Goal: Information Seeking & Learning: Learn about a topic

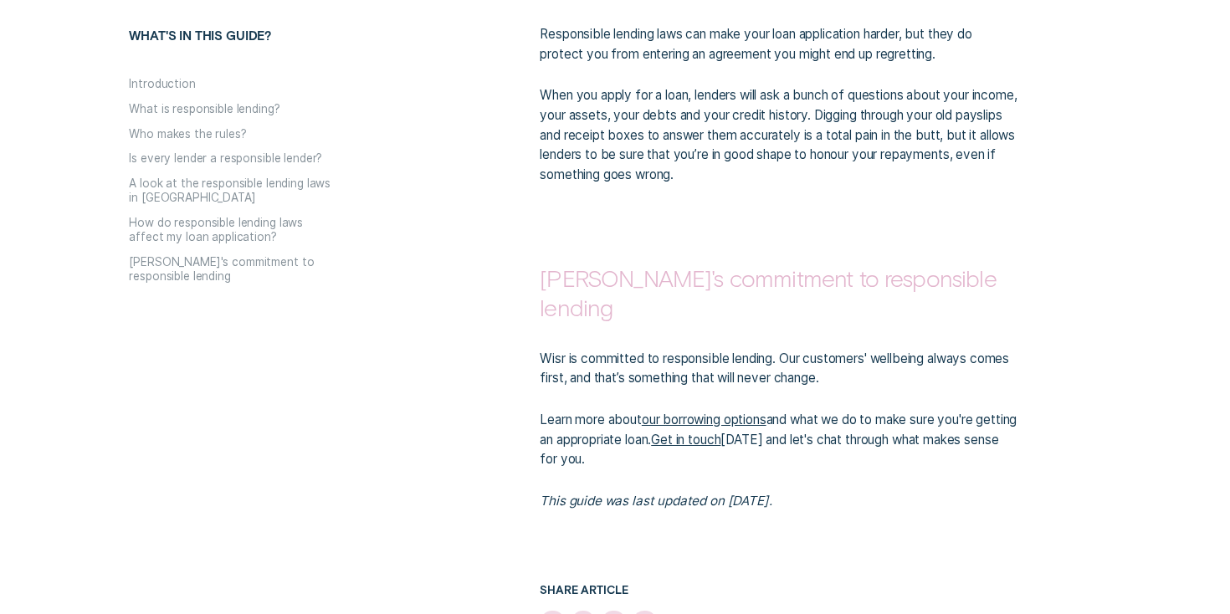
scroll to position [3244, 0]
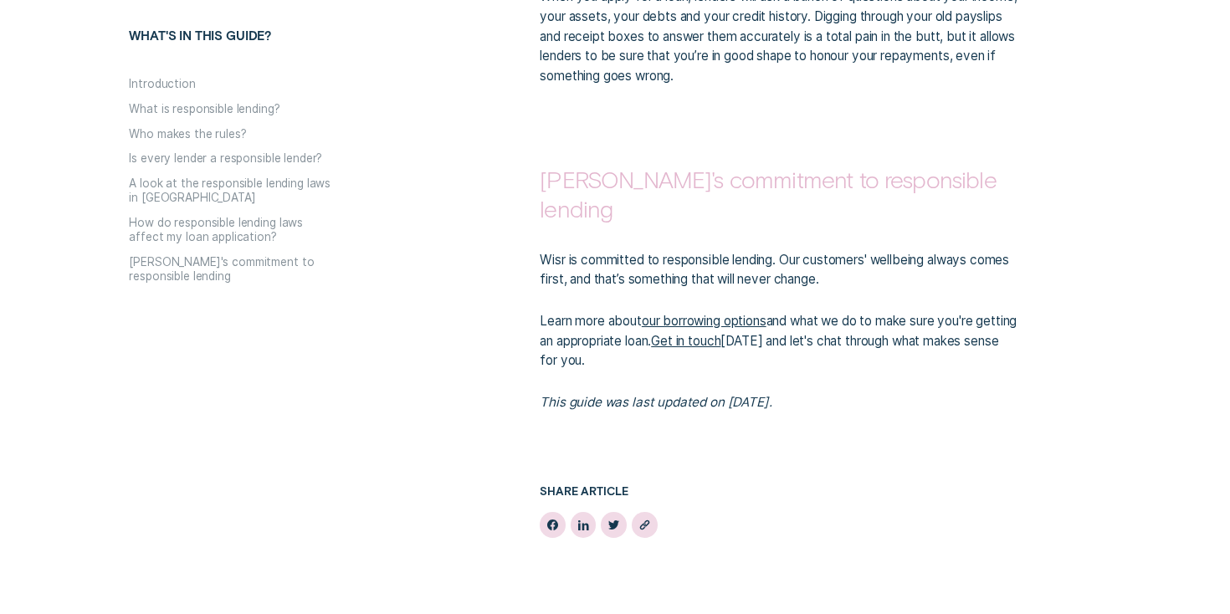
click at [688, 313] on link "our borrowing options" at bounding box center [704, 321] width 125 height 16
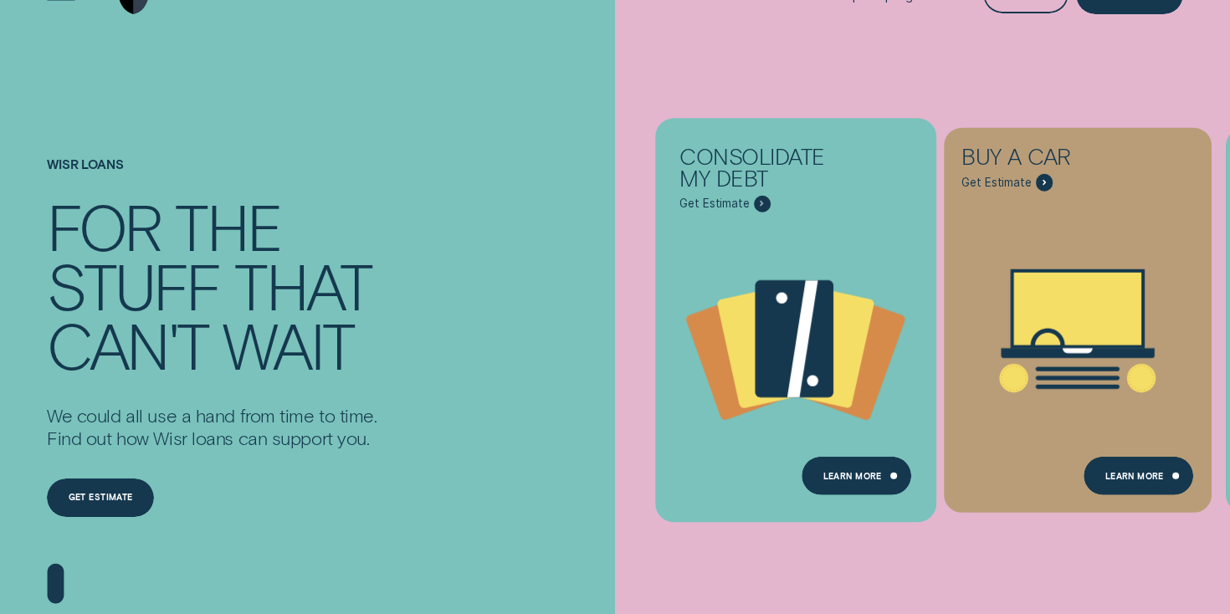
scroll to position [157, 0]
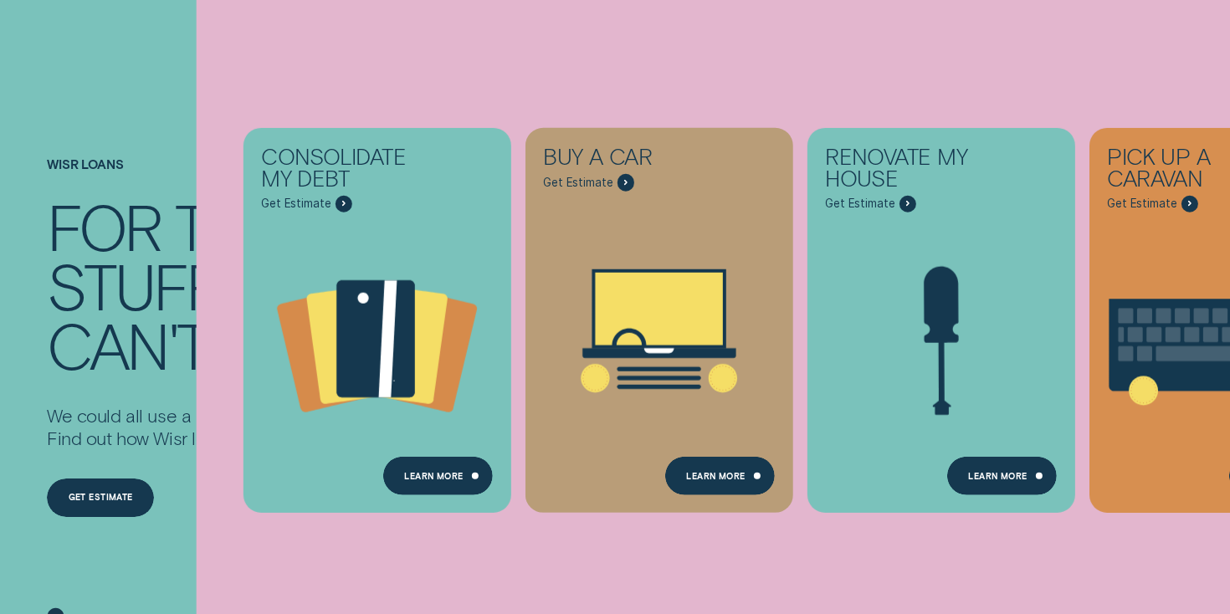
click at [146, 353] on div "can't" at bounding box center [128, 344] width 162 height 59
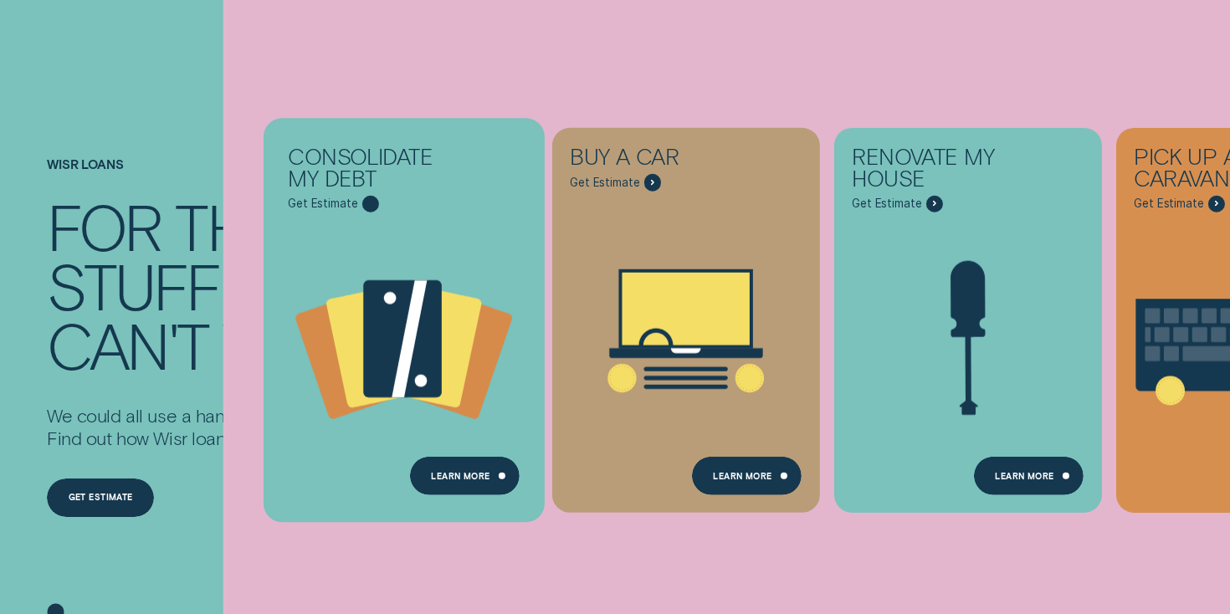
scroll to position [0, 0]
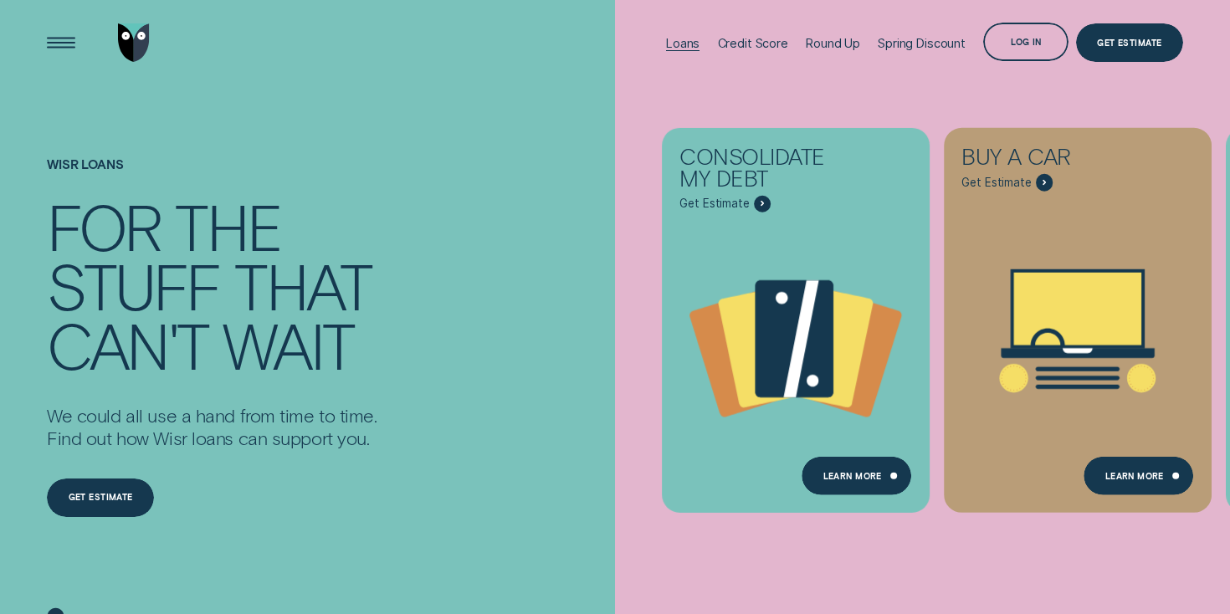
click at [679, 38] on div "Loans" at bounding box center [682, 43] width 33 height 14
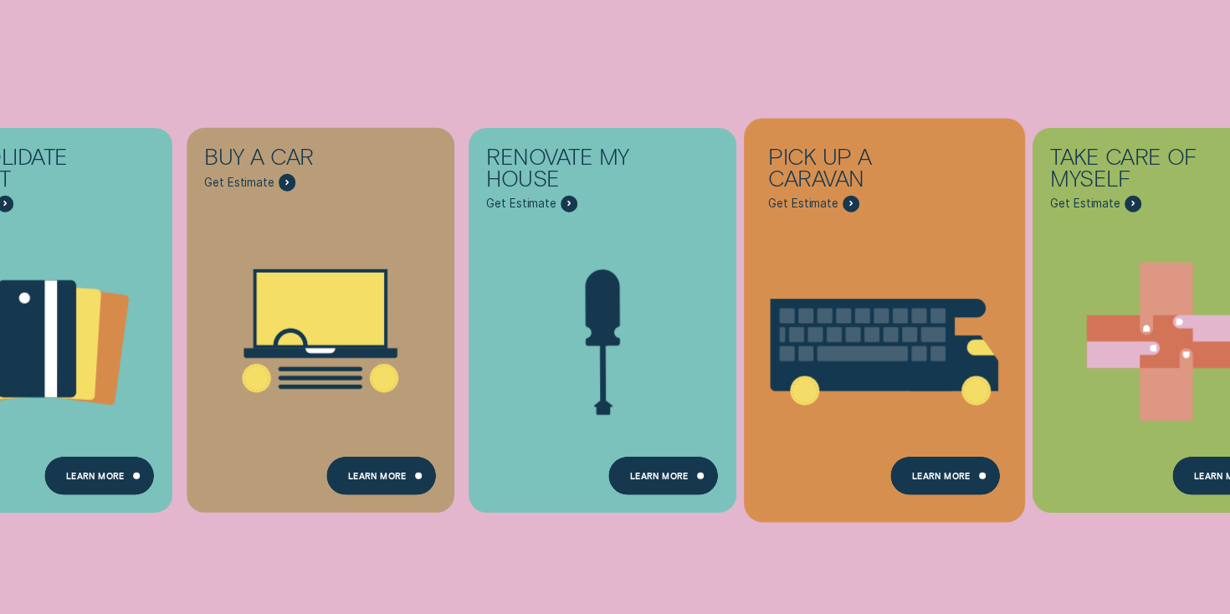
scroll to position [310, 0]
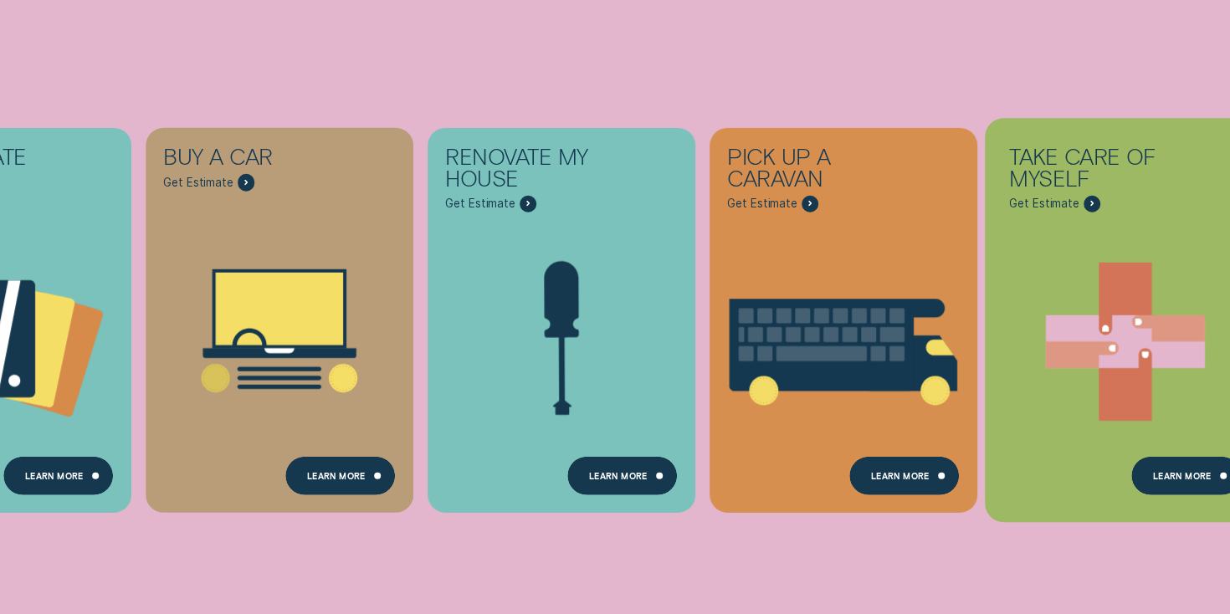
click at [1080, 288] on icon "Take care of myself - Learn more" at bounding box center [1125, 340] width 281 height 213
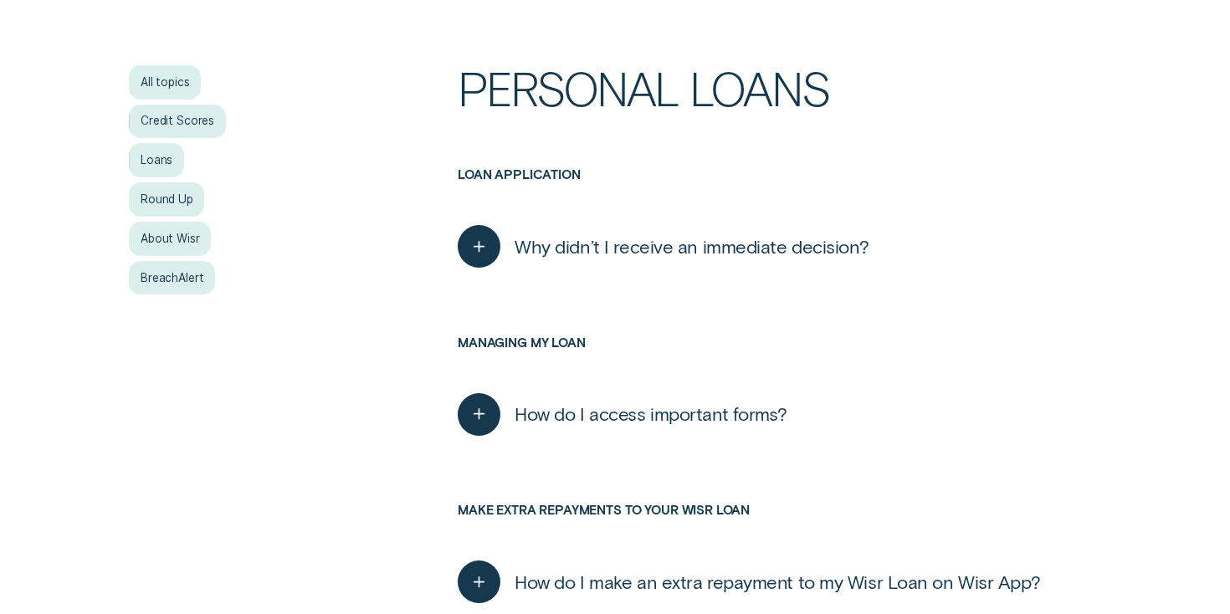
scroll to position [341, 0]
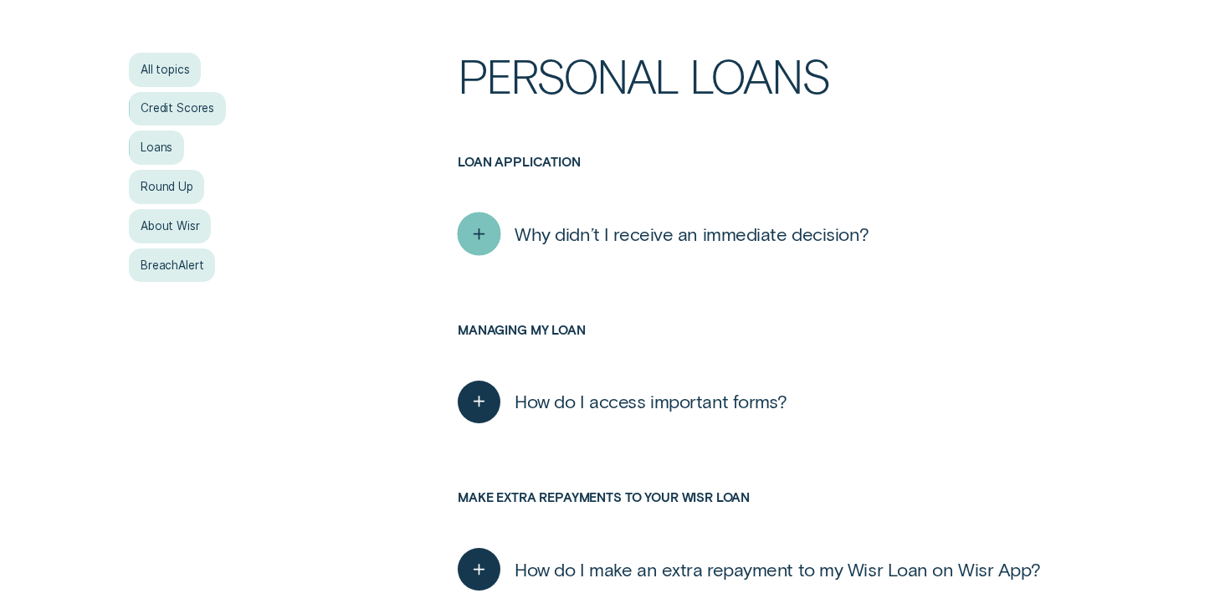
click at [489, 244] on icon "button" at bounding box center [480, 234] width 22 height 26
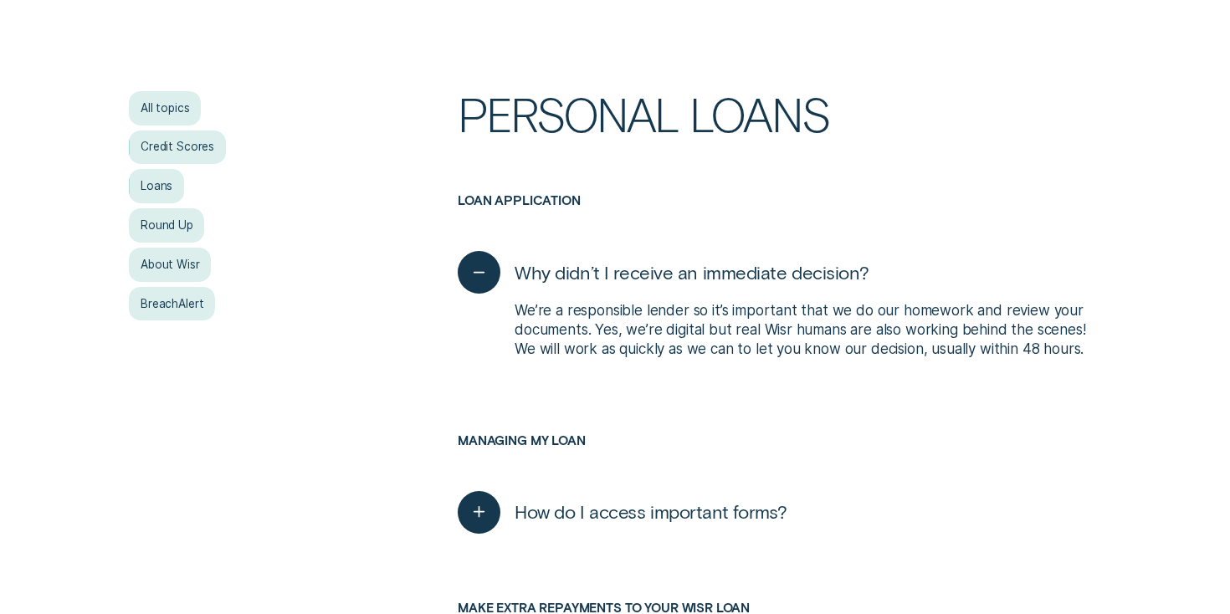
scroll to position [292, 0]
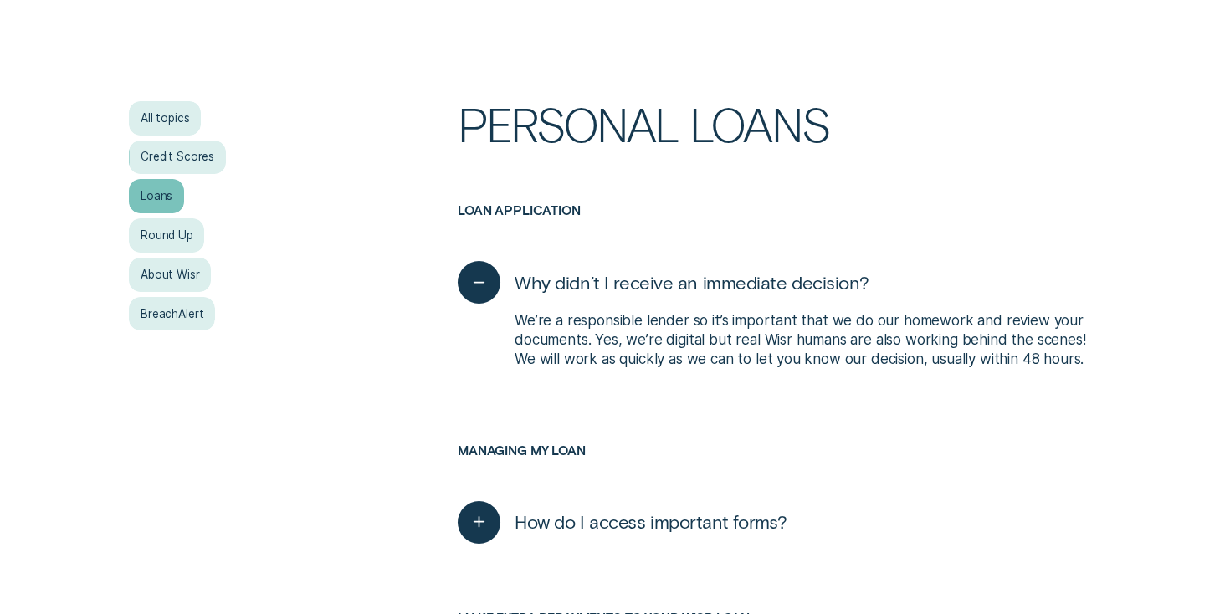
click at [166, 203] on div "Loans" at bounding box center [156, 196] width 55 height 34
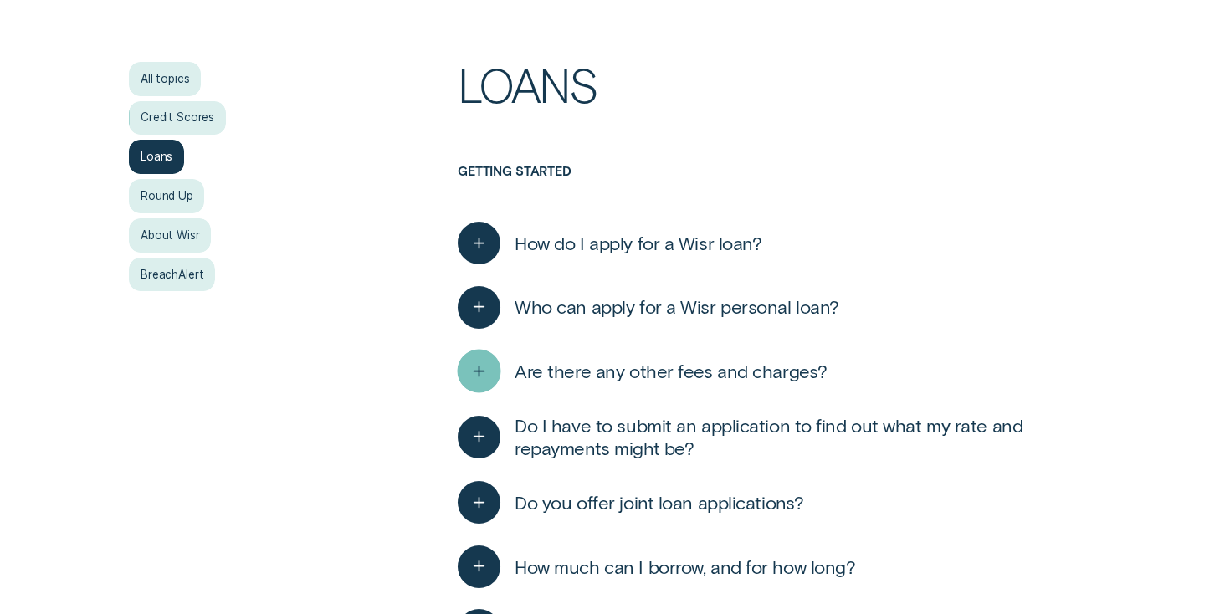
scroll to position [333, 0]
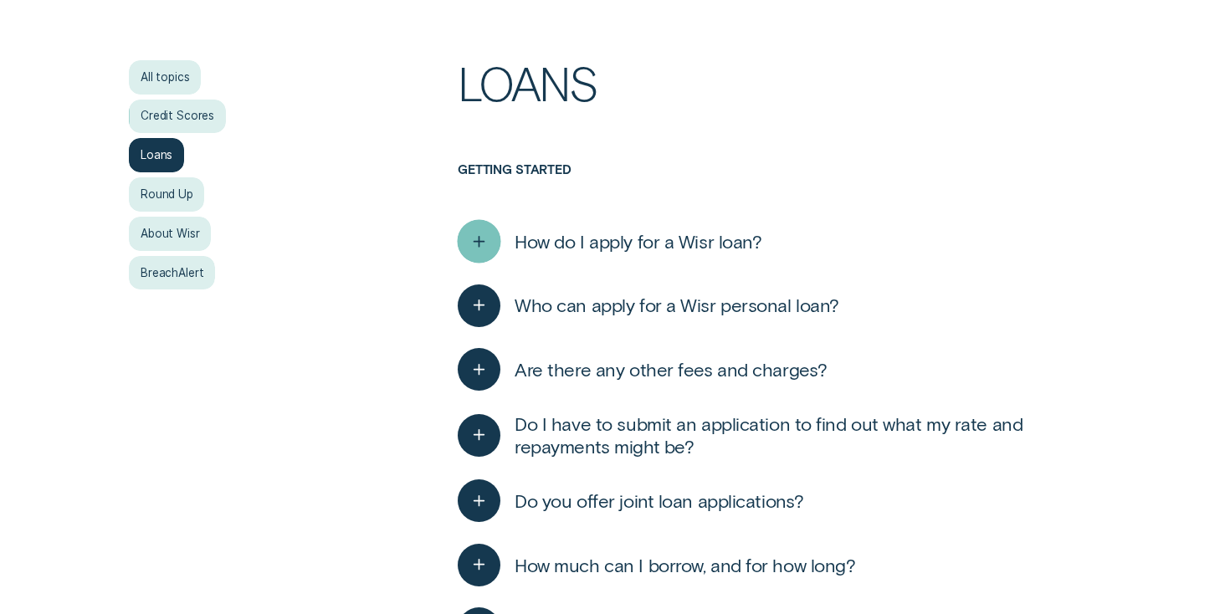
click at [467, 233] on div "button" at bounding box center [480, 242] width 44 height 44
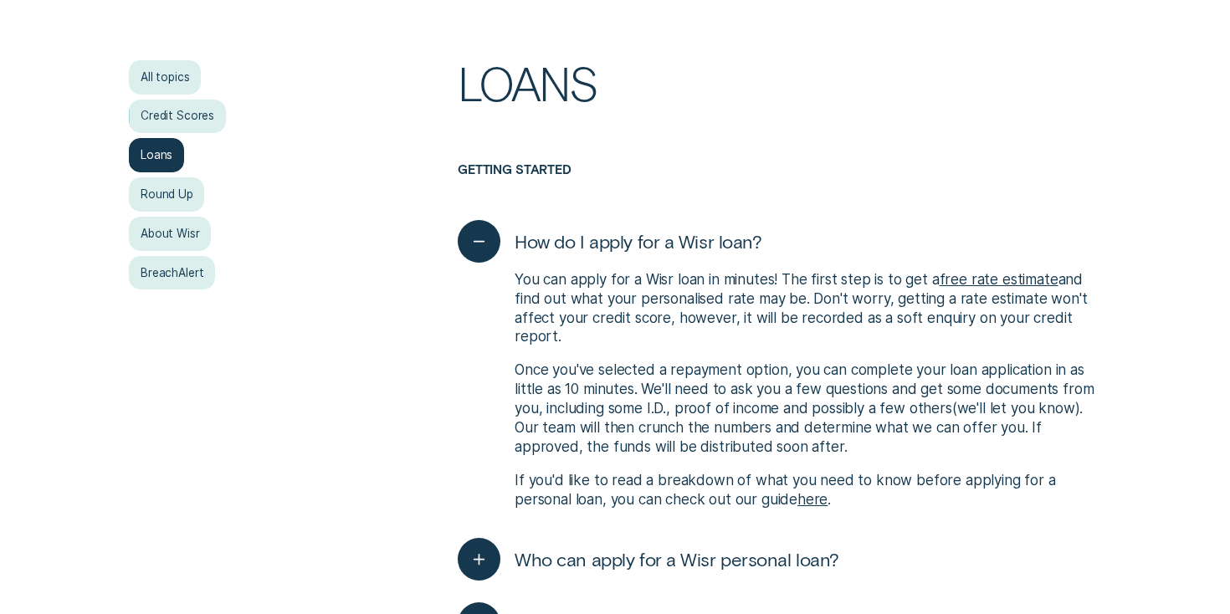
click at [818, 499] on link "here" at bounding box center [812, 499] width 30 height 17
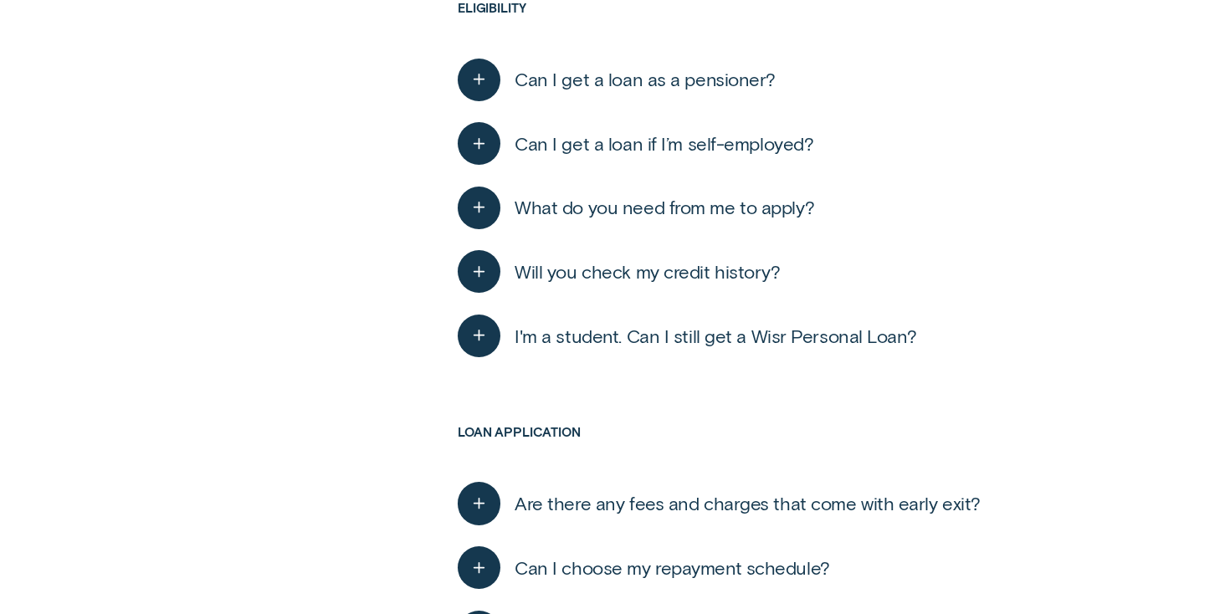
scroll to position [1319, 0]
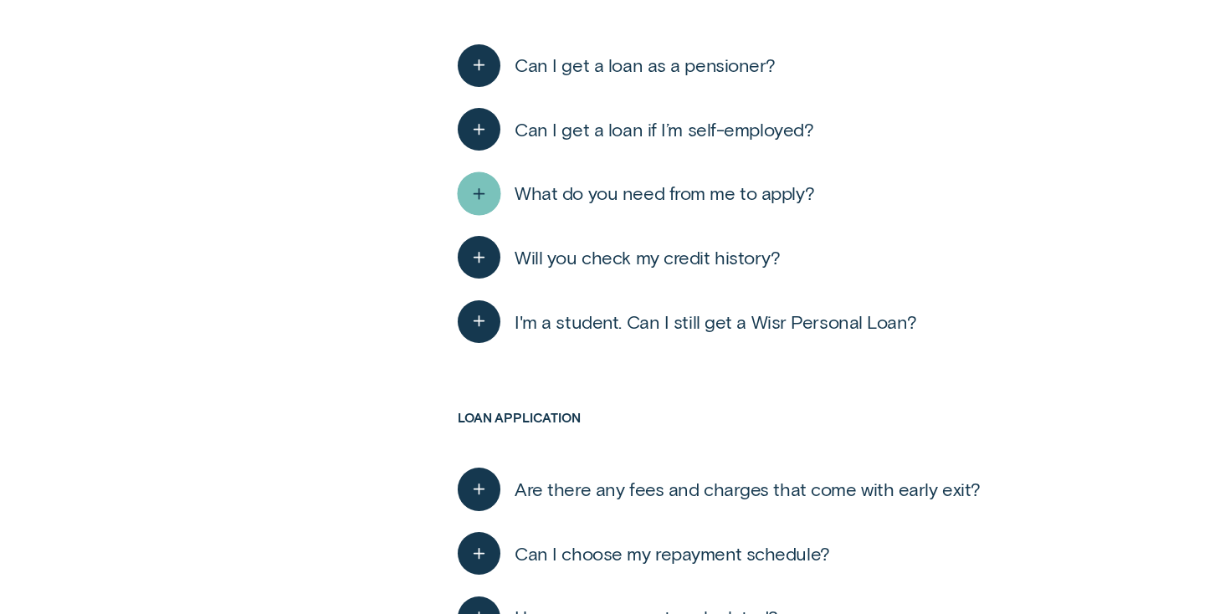
click at [476, 175] on div "button" at bounding box center [480, 194] width 44 height 44
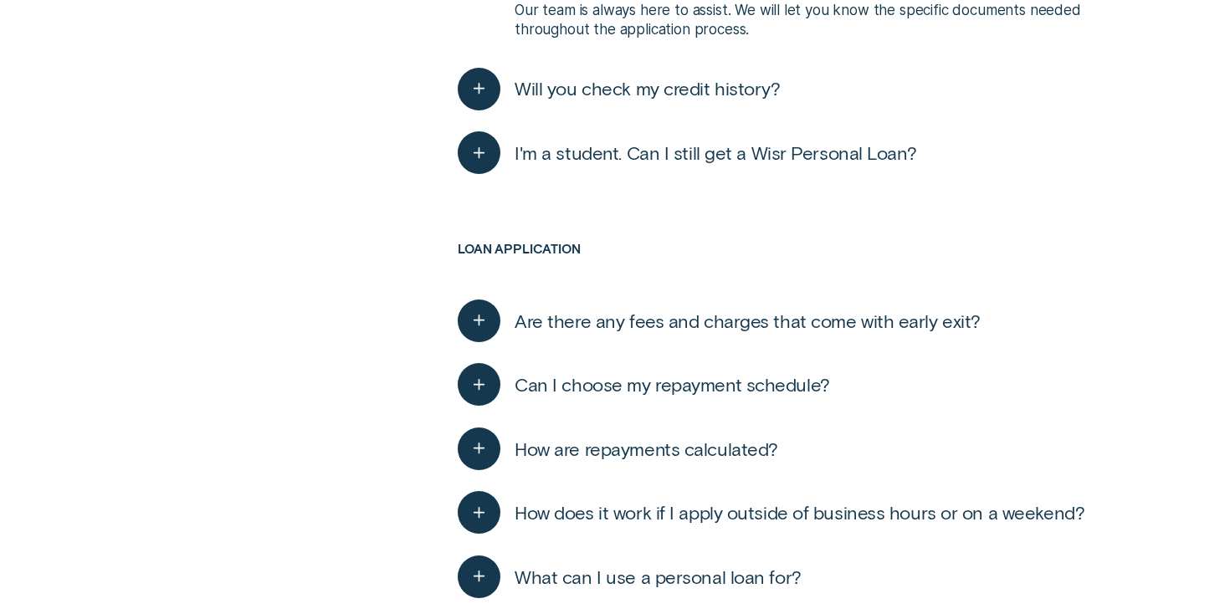
scroll to position [1995, 0]
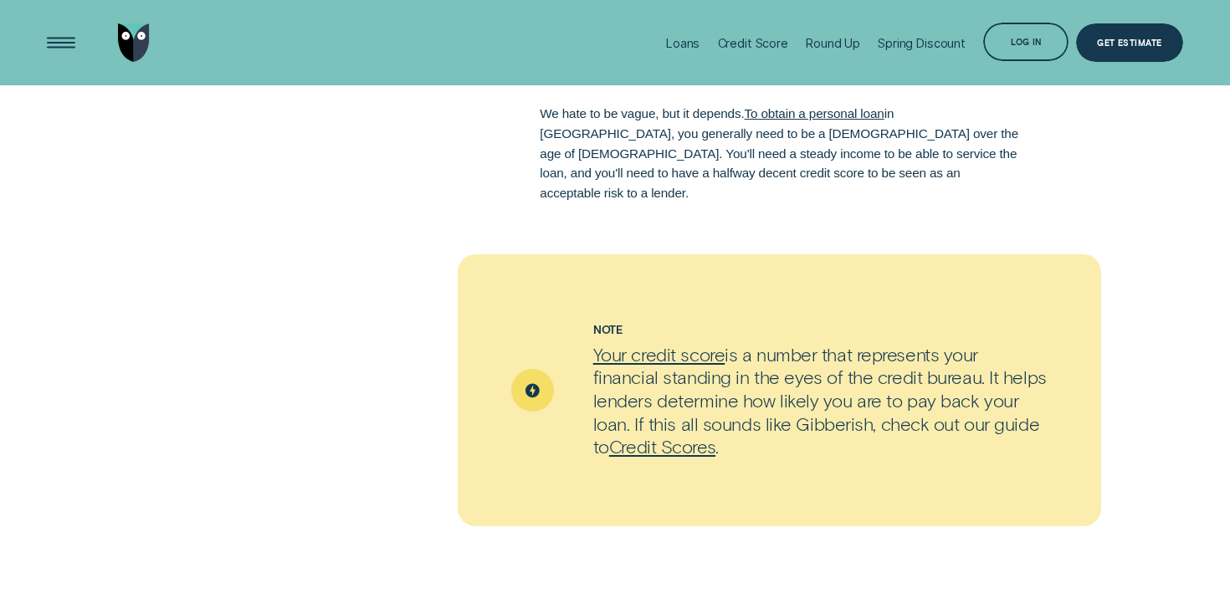
scroll to position [1437, 0]
